Goal: Complete application form: Complete application form

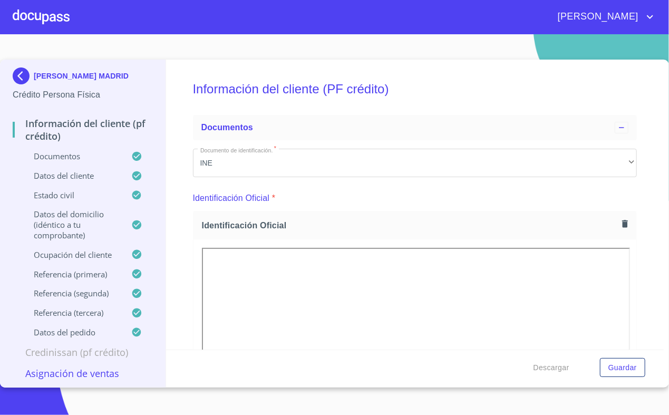
scroll to position [2444, 0]
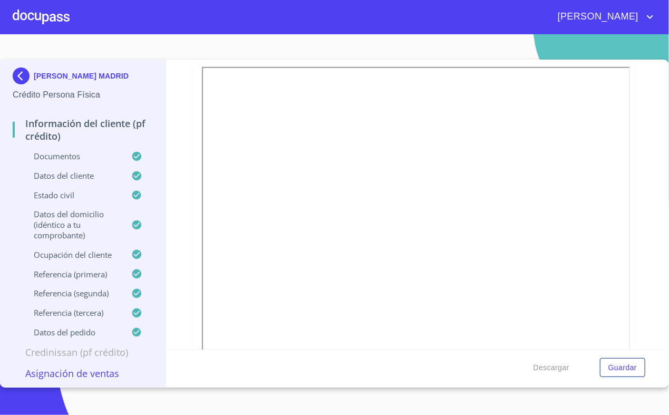
click at [55, 16] on div at bounding box center [41, 17] width 57 height 34
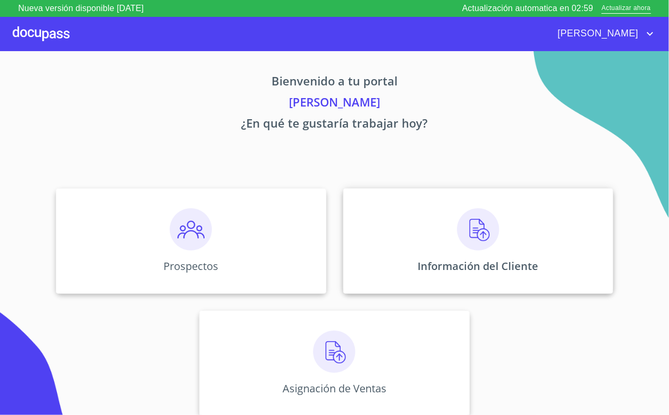
click at [421, 248] on div "Información del Cliente" at bounding box center [478, 240] width 270 height 105
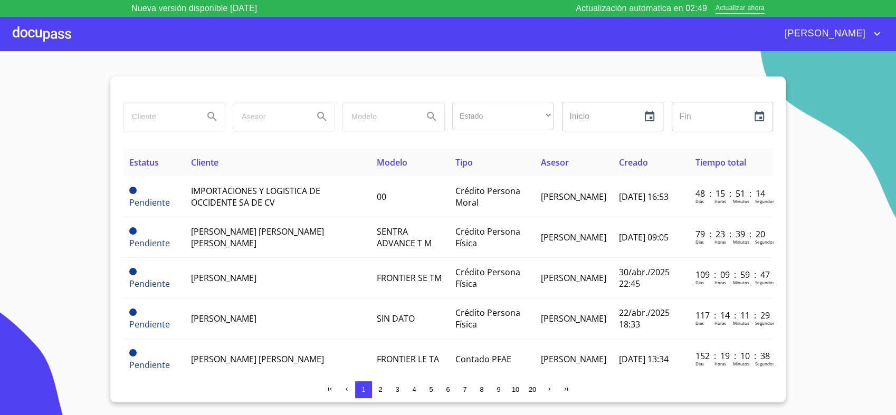
click at [178, 121] on input "search" at bounding box center [159, 116] width 72 height 28
type input "[PERSON_NAME]"
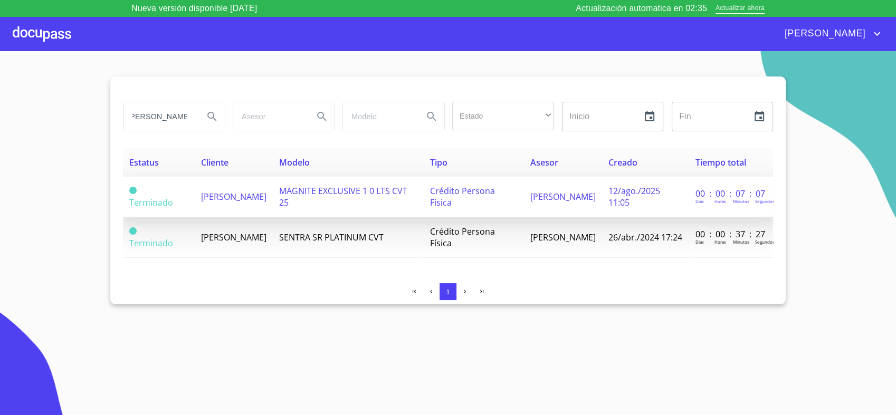
scroll to position [0, 0]
click at [424, 187] on td "MAGNITE EXCLUSIVE 1 0 LTS CVT 25" at bounding box center [348, 197] width 151 height 41
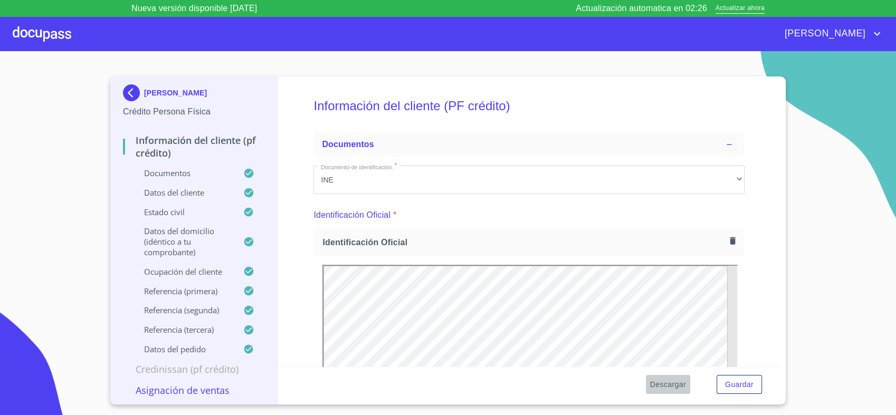
click at [669, 385] on span "Descargar" at bounding box center [668, 384] width 36 height 13
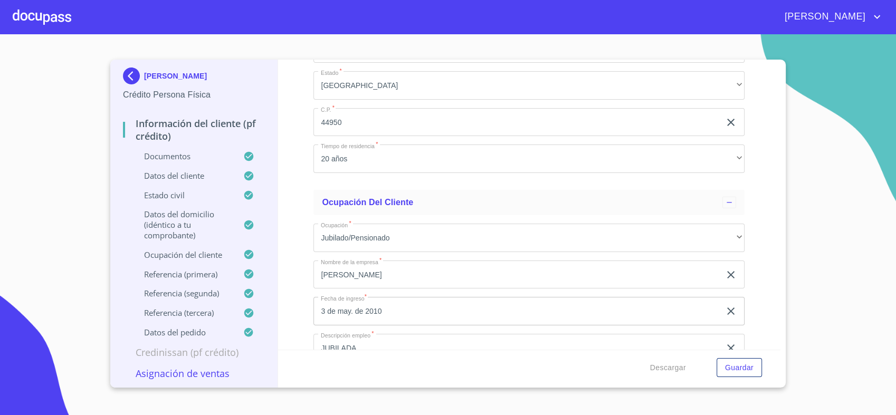
scroll to position [3278, 0]
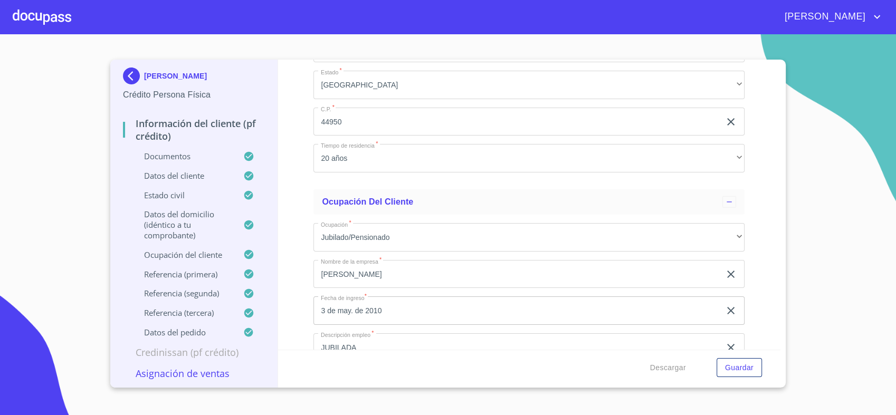
click at [295, 158] on section "[PERSON_NAME] Persona Física Información del cliente (PF crédito) Documentos Da…" at bounding box center [448, 224] width 896 height 381
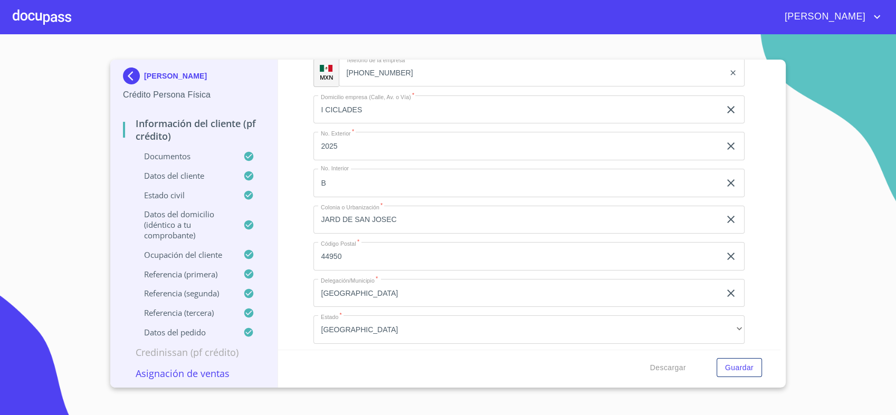
scroll to position [3772, 0]
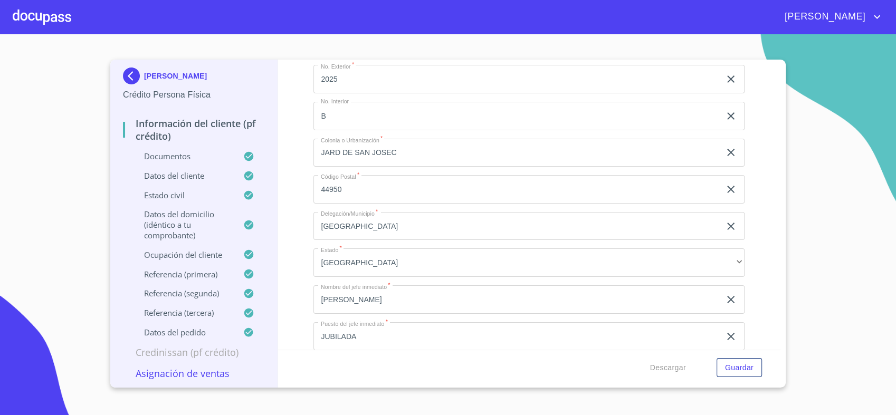
scroll to position [3847, 0]
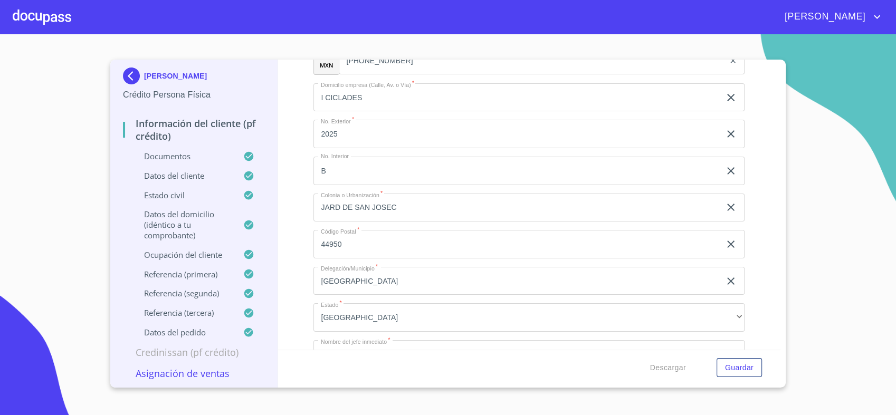
scroll to position [3785, 0]
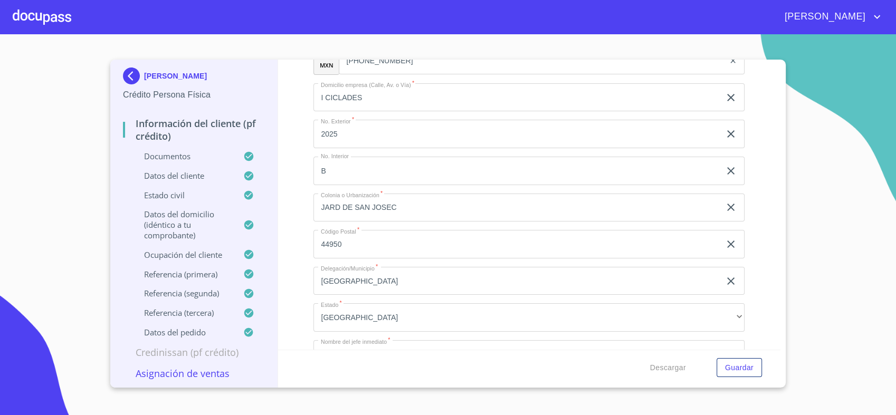
click at [68, 159] on section "[PERSON_NAME] Persona Física Información del cliente (PF crédito) Documentos Da…" at bounding box center [448, 224] width 896 height 381
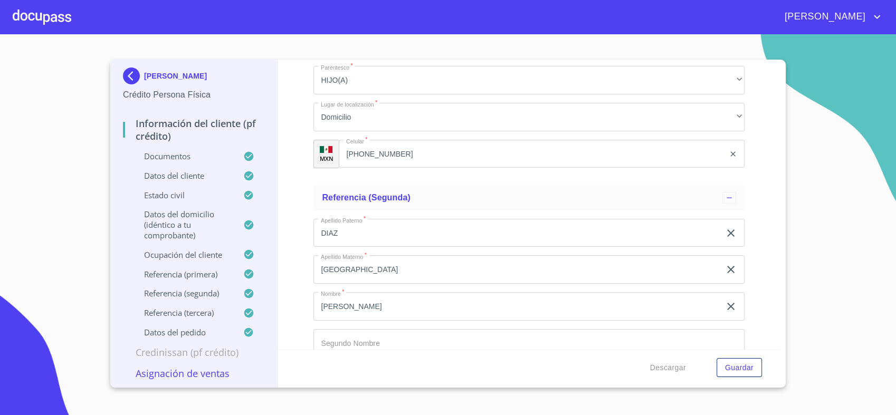
scroll to position [4395, 0]
